Goal: Book appointment/travel/reservation

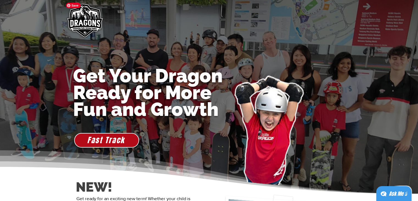
click at [85, 21] on img "main content" at bounding box center [84, 21] width 42 height 42
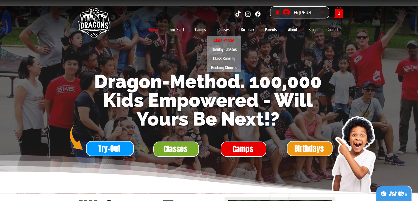
click at [224, 38] on p "Class-Passes" at bounding box center [224, 40] width 26 height 9
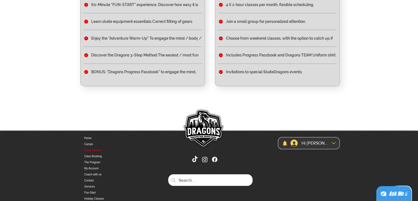
scroll to position [194, 0]
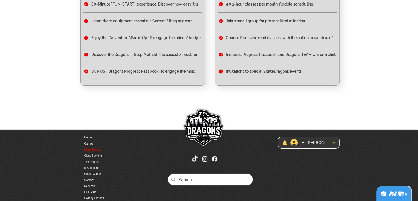
click at [102, 159] on link "Class Booking" at bounding box center [113, 156] width 58 height 6
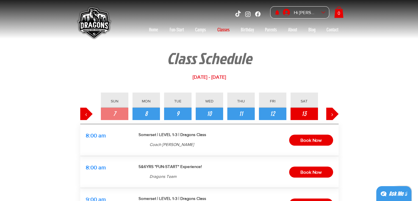
click at [300, 114] on button "13" at bounding box center [304, 113] width 27 height 12
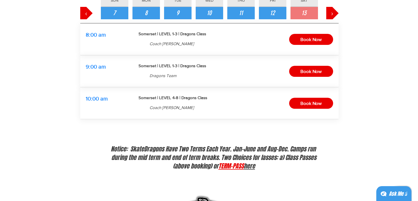
scroll to position [101, 0]
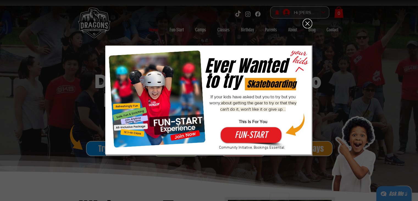
click at [309, 20] on icon "Back to site" at bounding box center [308, 24] width 10 height 10
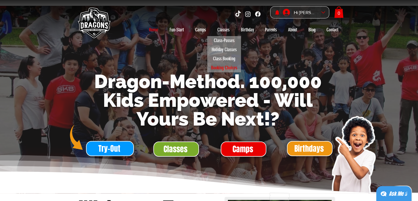
click at [227, 68] on p "Booking Choices" at bounding box center [224, 67] width 31 height 9
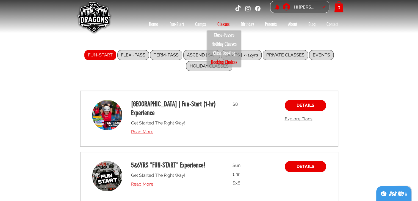
scroll to position [5, 0]
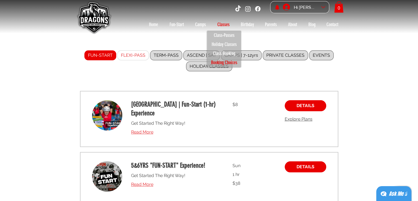
click at [134, 59] on label "FLEXI-PASS" at bounding box center [133, 55] width 32 height 10
click at [0, 0] on input "FLEXI-PASS" at bounding box center [0, 0] width 0 height 0
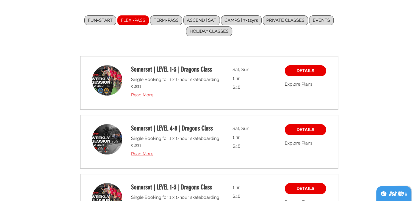
scroll to position [64, 0]
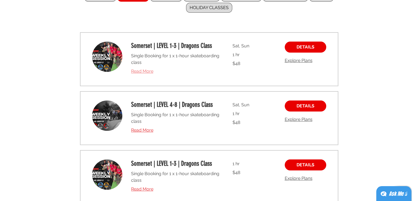
click at [144, 70] on span "Read More" at bounding box center [142, 70] width 22 height 5
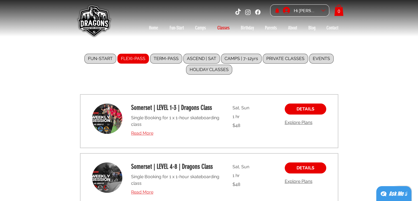
scroll to position [2, 0]
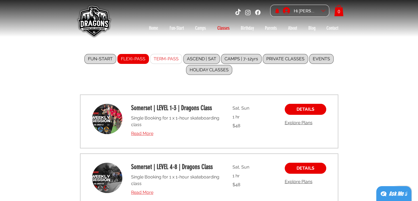
click at [159, 60] on label "TERM-PASS" at bounding box center [166, 59] width 32 height 10
click at [0, 0] on input "TERM-PASS" at bounding box center [0, 0] width 0 height 0
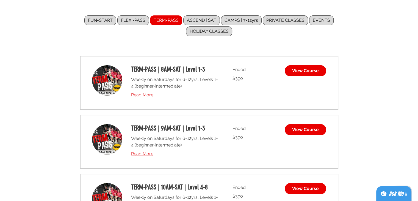
scroll to position [41, 0]
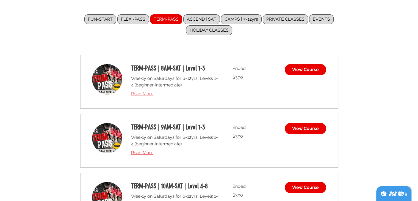
click at [144, 96] on link "Read More" at bounding box center [175, 93] width 88 height 7
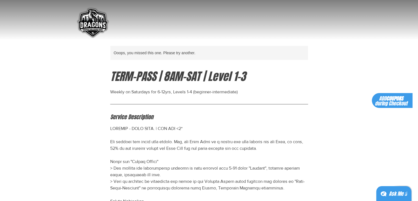
scroll to position [2, 0]
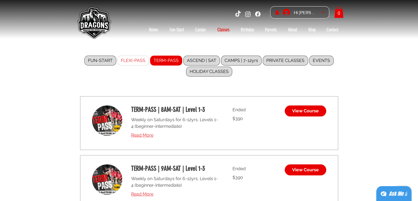
click at [134, 59] on label "FLEXI-PASS" at bounding box center [133, 61] width 32 height 10
click at [0, 0] on input "FLEXI-PASS" at bounding box center [0, 0] width 0 height 0
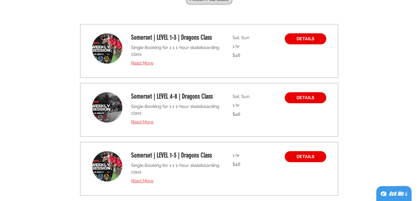
scroll to position [72, 0]
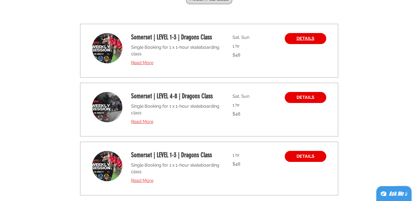
click at [305, 39] on span "DETAILS" at bounding box center [306, 38] width 18 height 4
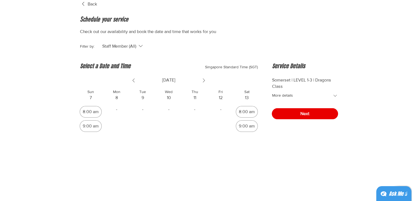
scroll to position [47, 0]
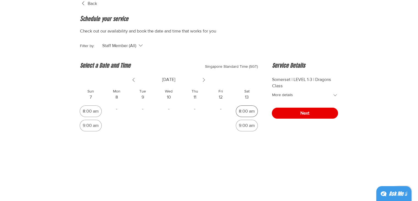
click at [253, 112] on div "8:00 am" at bounding box center [247, 111] width 16 height 4
radio input "true"
click at [308, 112] on span "Next" at bounding box center [304, 113] width 9 height 4
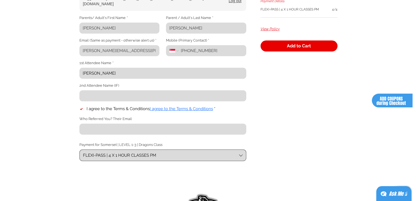
scroll to position [158, 0]
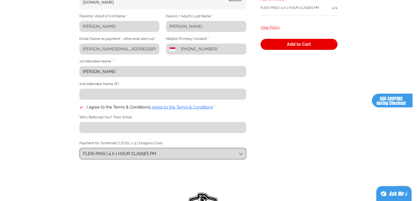
click at [109, 153] on div "FLEXI-PASS | 4 X 1 HOUR CLASSES PM" at bounding box center [119, 154] width 73 height 6
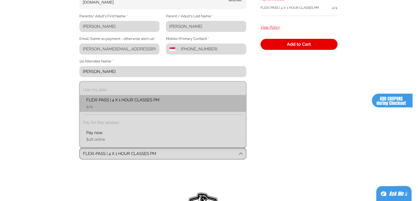
click at [71, 107] on div "main content" at bounding box center [209, 59] width 418 height 434
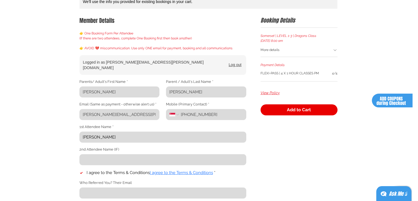
scroll to position [93, 0]
